Goal: Task Accomplishment & Management: Use online tool/utility

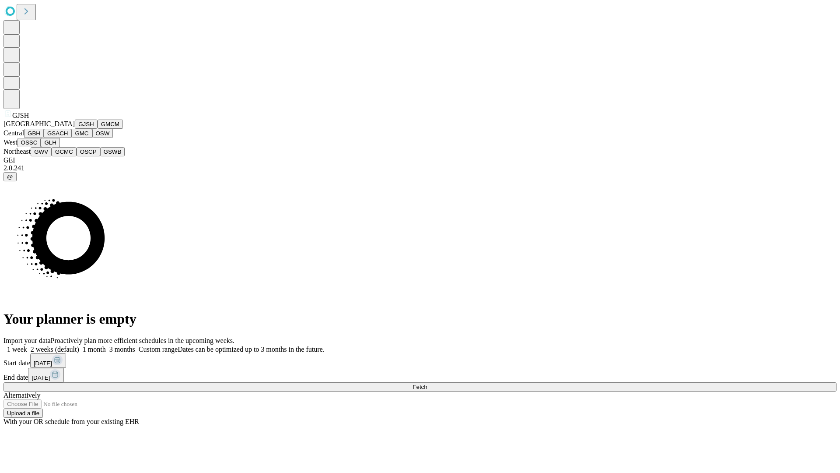
click at [75, 129] on button "GJSH" at bounding box center [86, 123] width 23 height 9
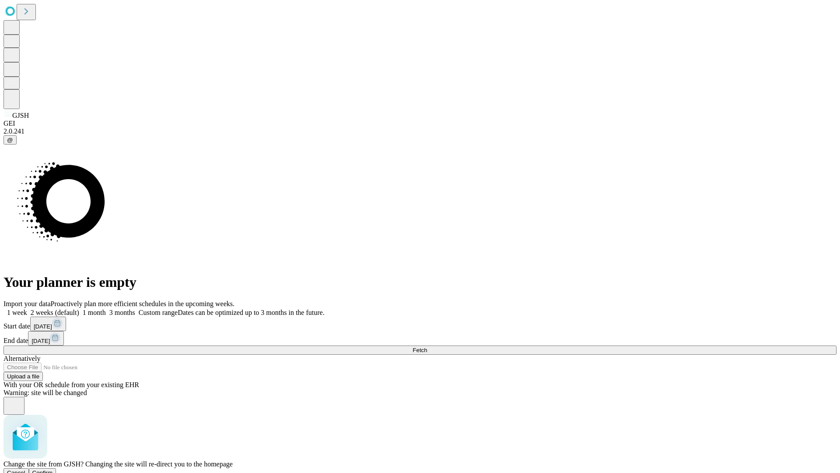
click at [53, 469] on span "Confirm" at bounding box center [42, 472] width 21 height 7
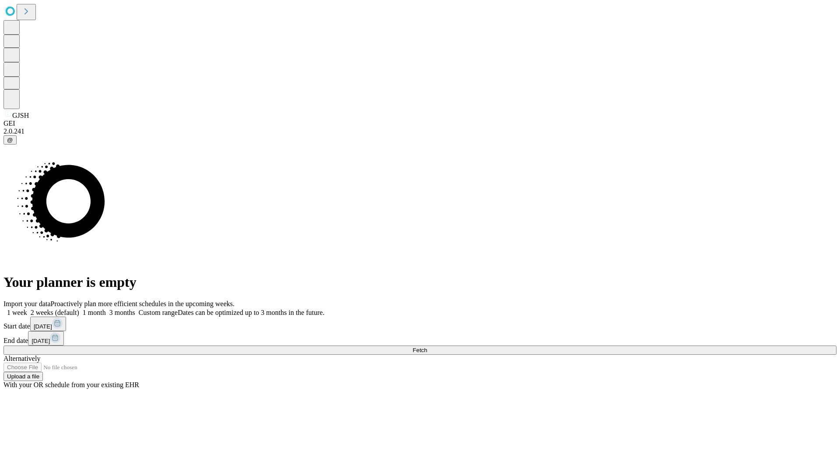
click at [79, 308] on label "2 weeks (default)" at bounding box center [53, 311] width 52 height 7
click at [427, 347] on span "Fetch" at bounding box center [420, 350] width 14 height 7
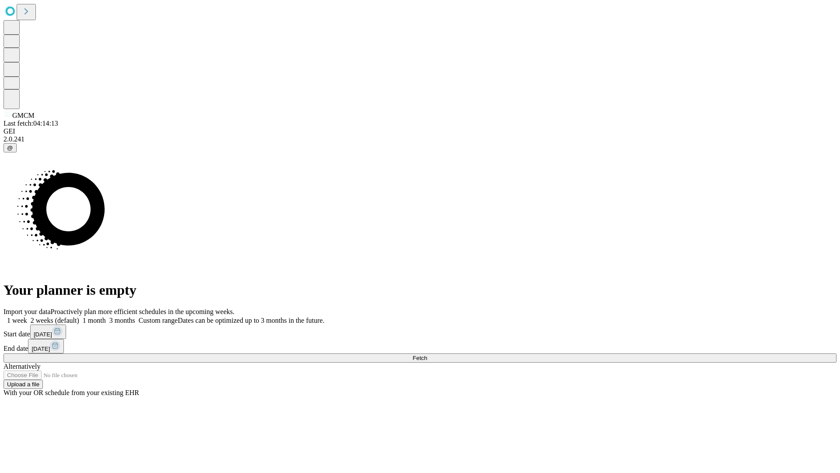
click at [79, 316] on label "2 weeks (default)" at bounding box center [53, 319] width 52 height 7
click at [427, 354] on span "Fetch" at bounding box center [420, 357] width 14 height 7
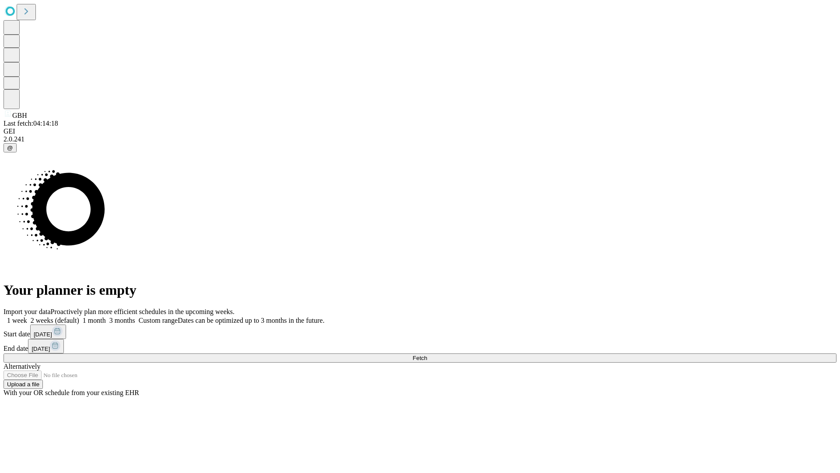
click at [79, 316] on label "2 weeks (default)" at bounding box center [53, 319] width 52 height 7
click at [427, 354] on span "Fetch" at bounding box center [420, 357] width 14 height 7
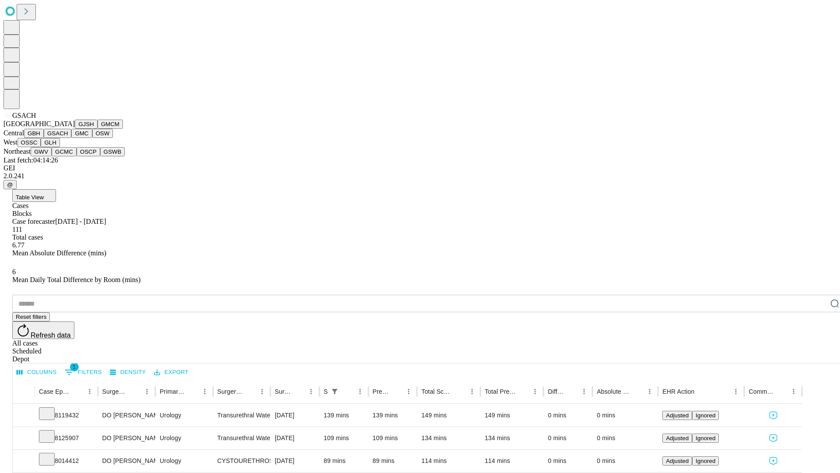
click at [71, 138] on button "GMC" at bounding box center [81, 133] width 21 height 9
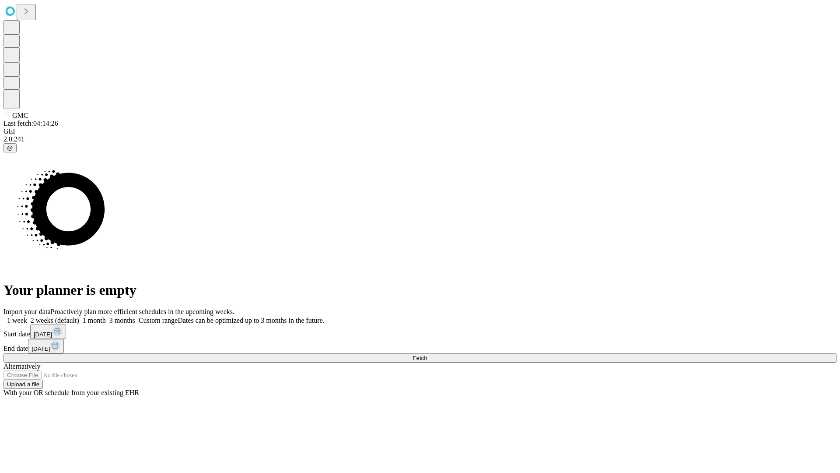
click at [79, 316] on label "2 weeks (default)" at bounding box center [53, 319] width 52 height 7
click at [427, 354] on span "Fetch" at bounding box center [420, 357] width 14 height 7
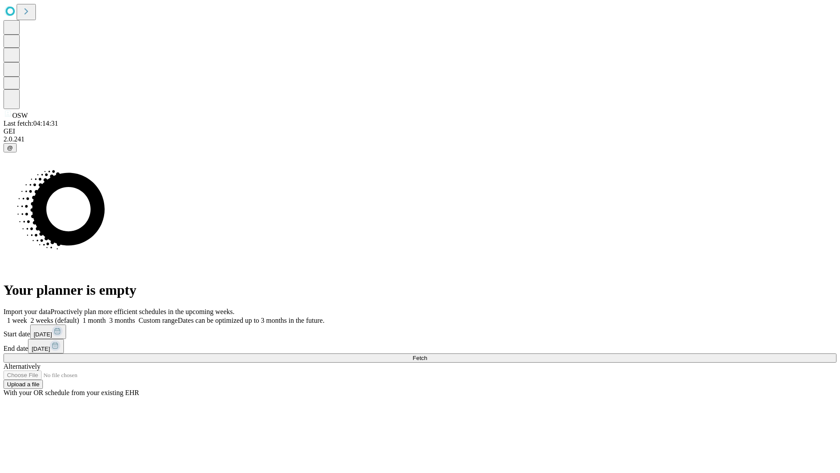
click at [427, 354] on span "Fetch" at bounding box center [420, 357] width 14 height 7
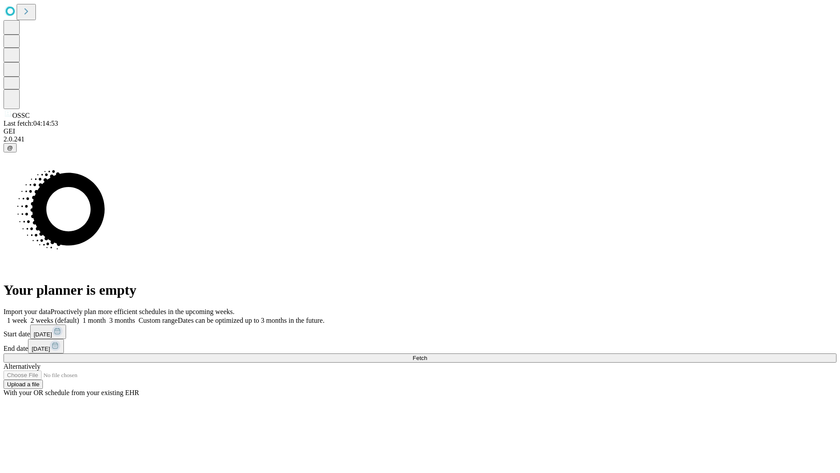
click at [79, 316] on label "2 weeks (default)" at bounding box center [53, 319] width 52 height 7
click at [427, 354] on span "Fetch" at bounding box center [420, 357] width 14 height 7
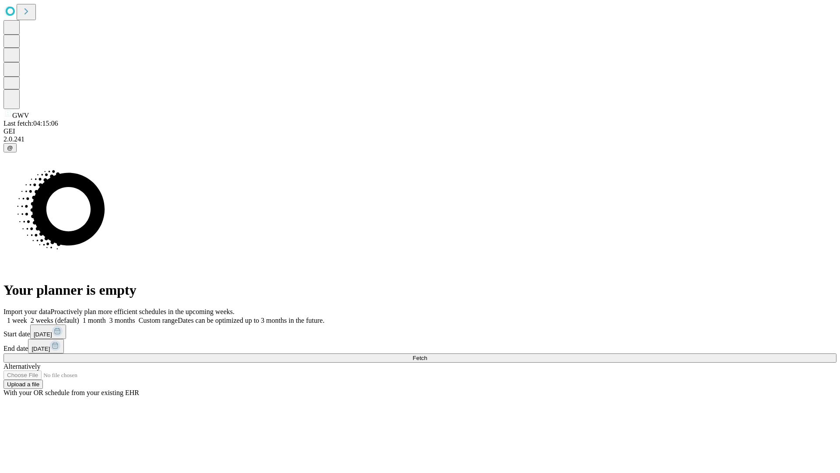
click at [79, 316] on label "2 weeks (default)" at bounding box center [53, 319] width 52 height 7
click at [427, 354] on span "Fetch" at bounding box center [420, 357] width 14 height 7
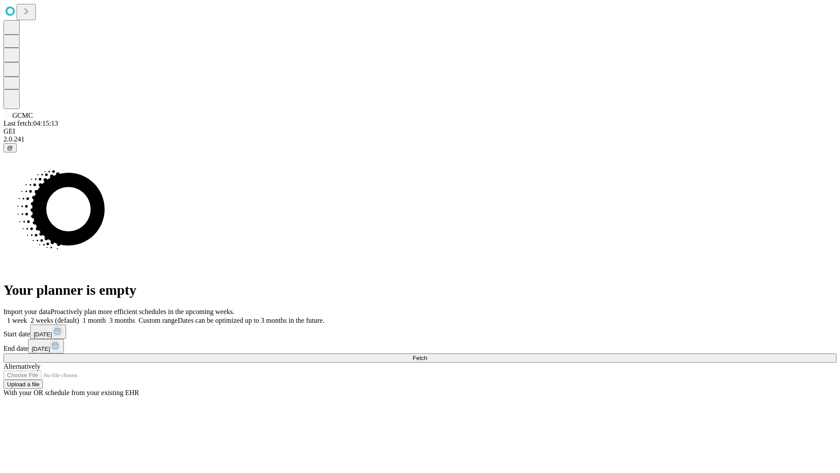
click at [79, 316] on label "2 weeks (default)" at bounding box center [53, 319] width 52 height 7
click at [427, 354] on span "Fetch" at bounding box center [420, 357] width 14 height 7
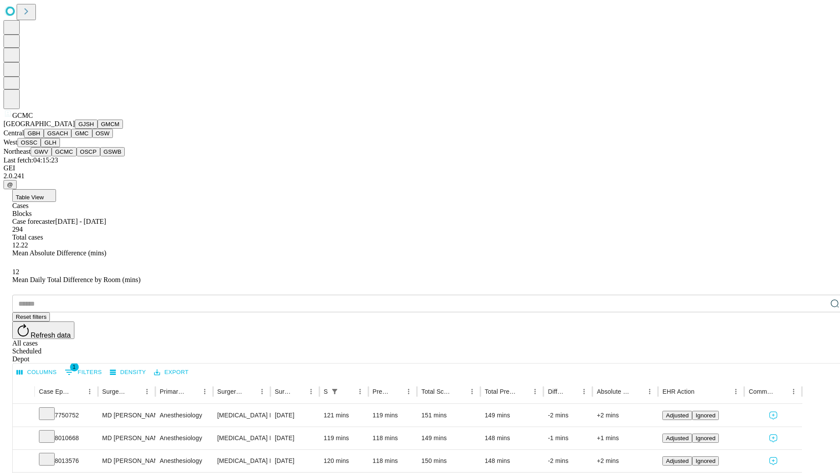
click at [77, 156] on button "OSCP" at bounding box center [89, 151] width 24 height 9
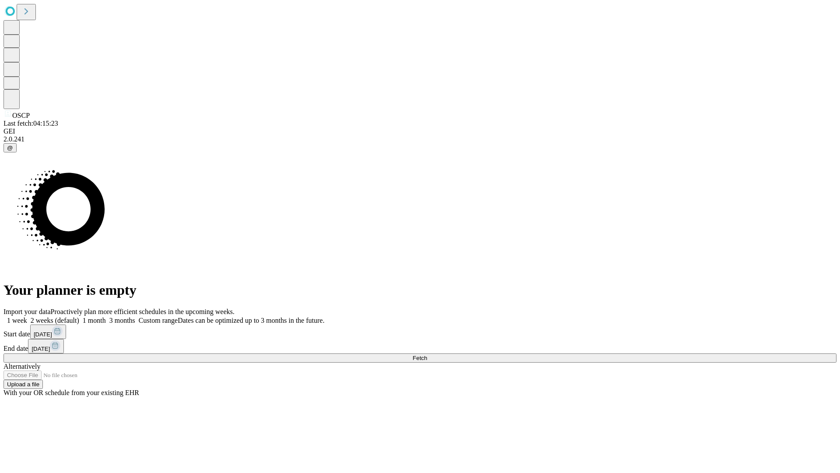
click at [79, 316] on label "2 weeks (default)" at bounding box center [53, 319] width 52 height 7
click at [427, 354] on span "Fetch" at bounding box center [420, 357] width 14 height 7
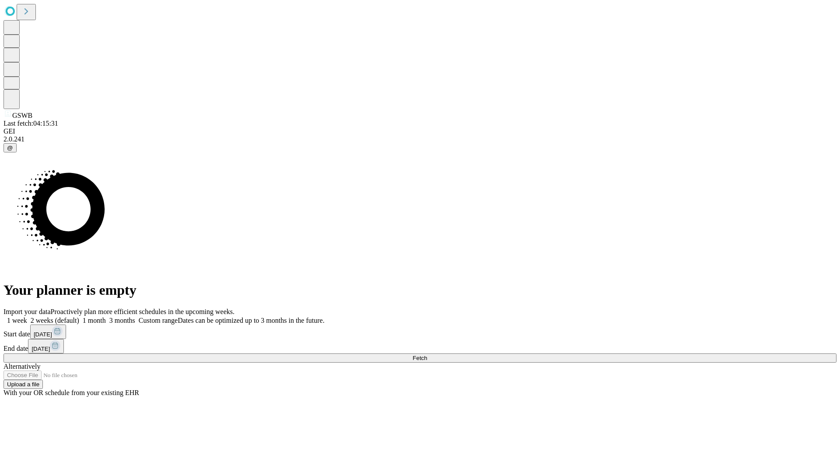
click at [79, 316] on label "2 weeks (default)" at bounding box center [53, 319] width 52 height 7
click at [427, 354] on span "Fetch" at bounding box center [420, 357] width 14 height 7
